Goal: Register for event/course

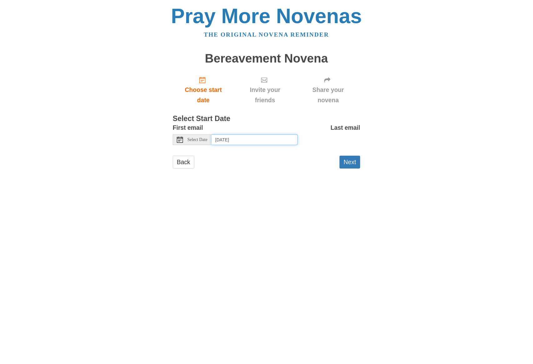
click at [252, 140] on input "Friday, October 3rd, 2025" at bounding box center [255, 139] width 86 height 11
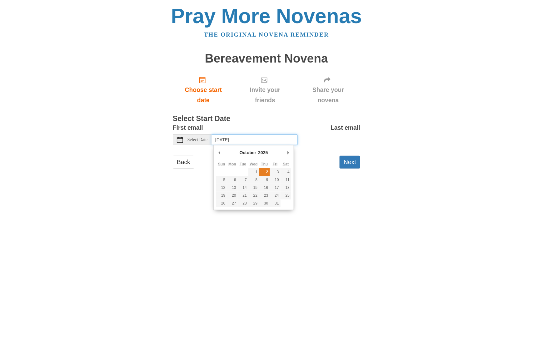
type input "Thursday, October 2nd"
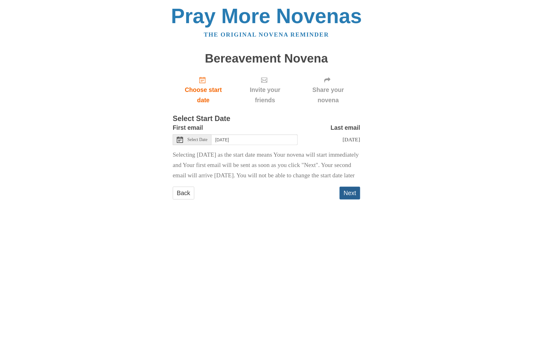
click at [351, 200] on button "Next" at bounding box center [350, 193] width 21 height 13
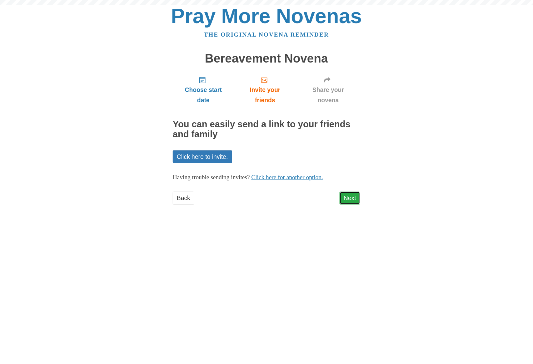
click at [356, 200] on link "Next" at bounding box center [350, 198] width 21 height 13
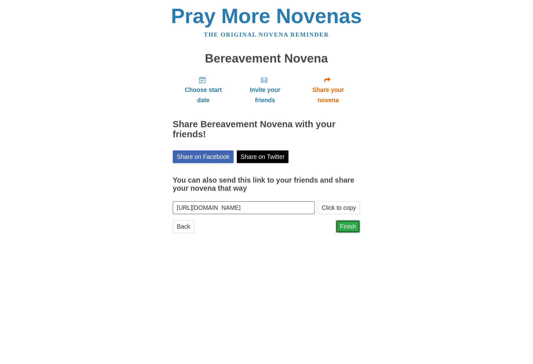
click at [345, 226] on link "Finish" at bounding box center [348, 226] width 24 height 13
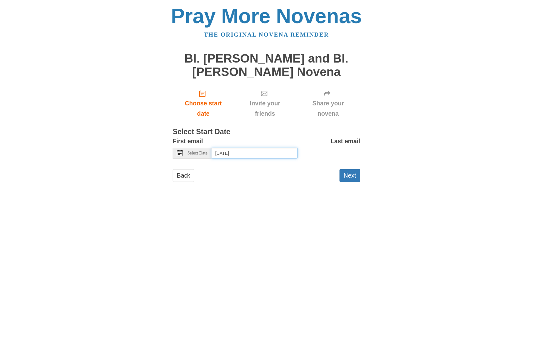
click at [266, 153] on input "[DATE]" at bounding box center [255, 153] width 86 height 11
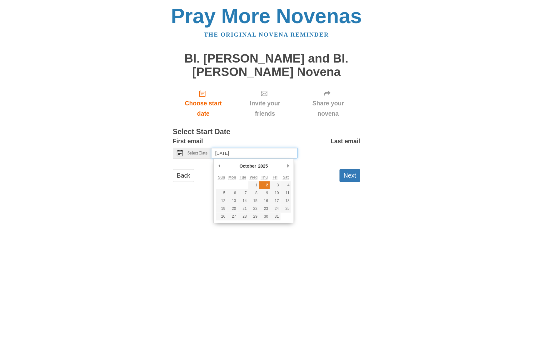
type input "[DATE]"
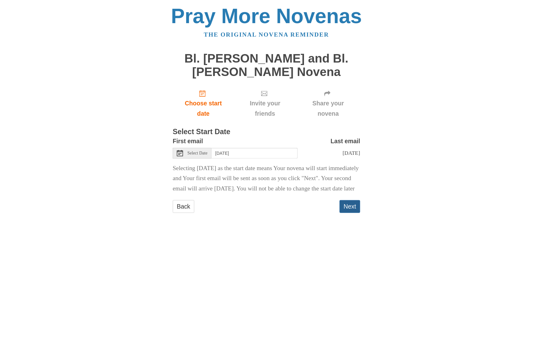
click at [358, 213] on button "Next" at bounding box center [350, 206] width 21 height 13
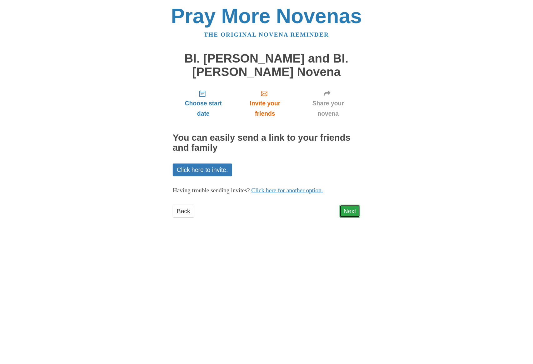
click at [357, 213] on link "Next" at bounding box center [350, 211] width 21 height 13
